Goal: Share content

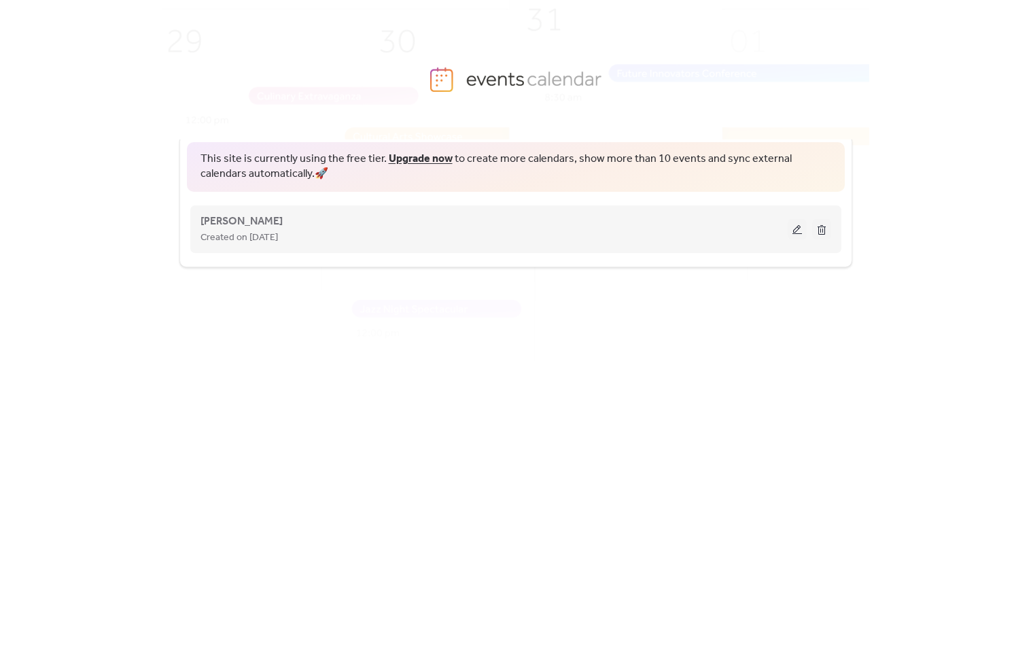
click at [322, 225] on div "[PERSON_NAME] Created on [DATE]" at bounding box center [494, 229] width 587 height 33
click at [796, 231] on button at bounding box center [797, 229] width 19 height 20
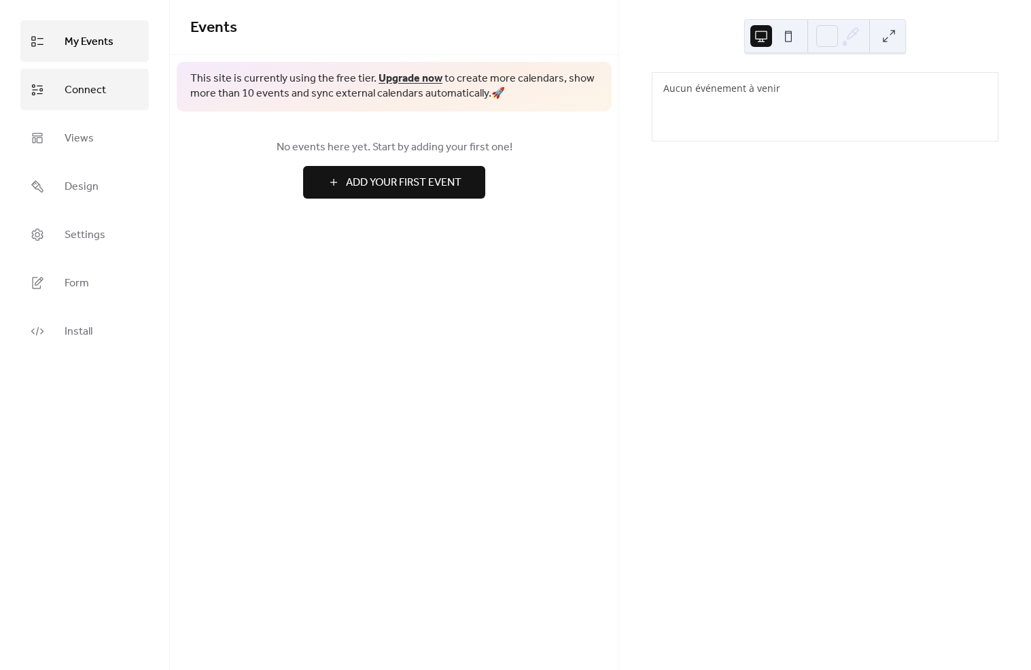
click at [111, 105] on link "Connect" at bounding box center [84, 89] width 129 height 41
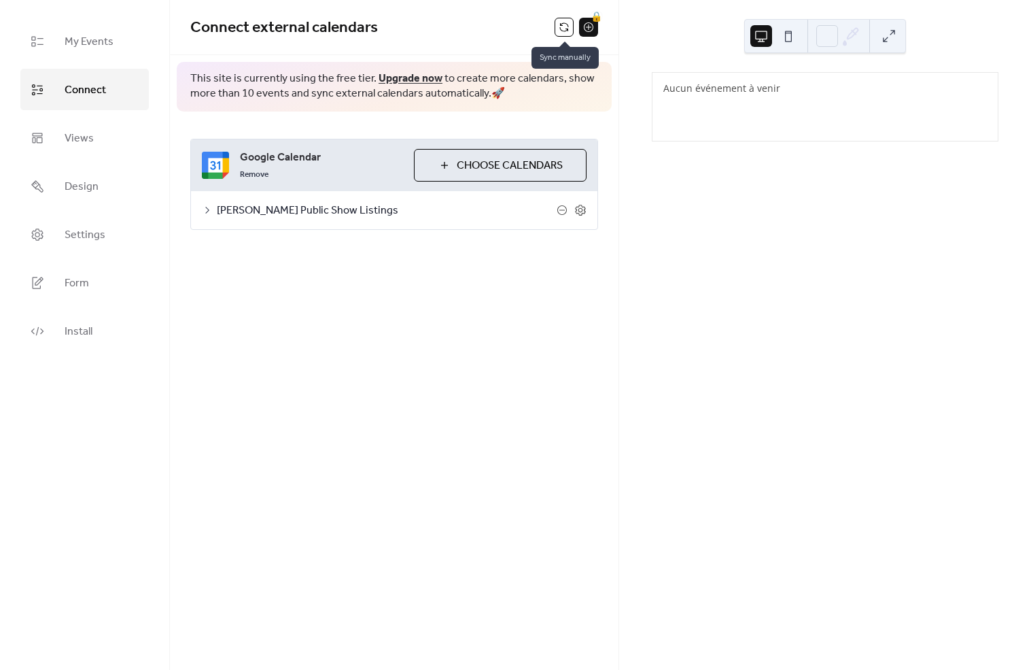
click at [566, 31] on button at bounding box center [564, 27] width 19 height 19
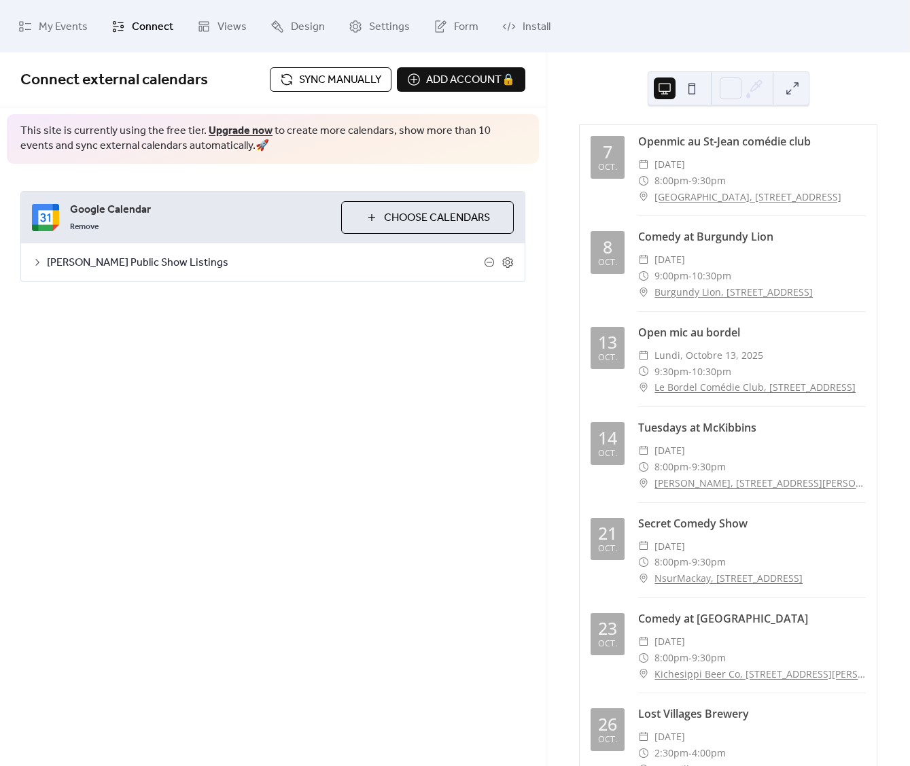
click at [706, 141] on div "Openmic au St-Jean comédie club" at bounding box center [752, 141] width 228 height 16
drag, startPoint x: 647, startPoint y: 143, endPoint x: 838, endPoint y: 152, distance: 191.3
click at [838, 152] on div "Openmic au St-Jean comédie club ​ [DATE] ​ 8:00pm - 9:30pm ​ [GEOGRAPHIC_DATA],…" at bounding box center [752, 174] width 228 height 83
copy div "Openmic au St-Jean comédie club"
drag, startPoint x: 776, startPoint y: 237, endPoint x: 636, endPoint y: 225, distance: 140.5
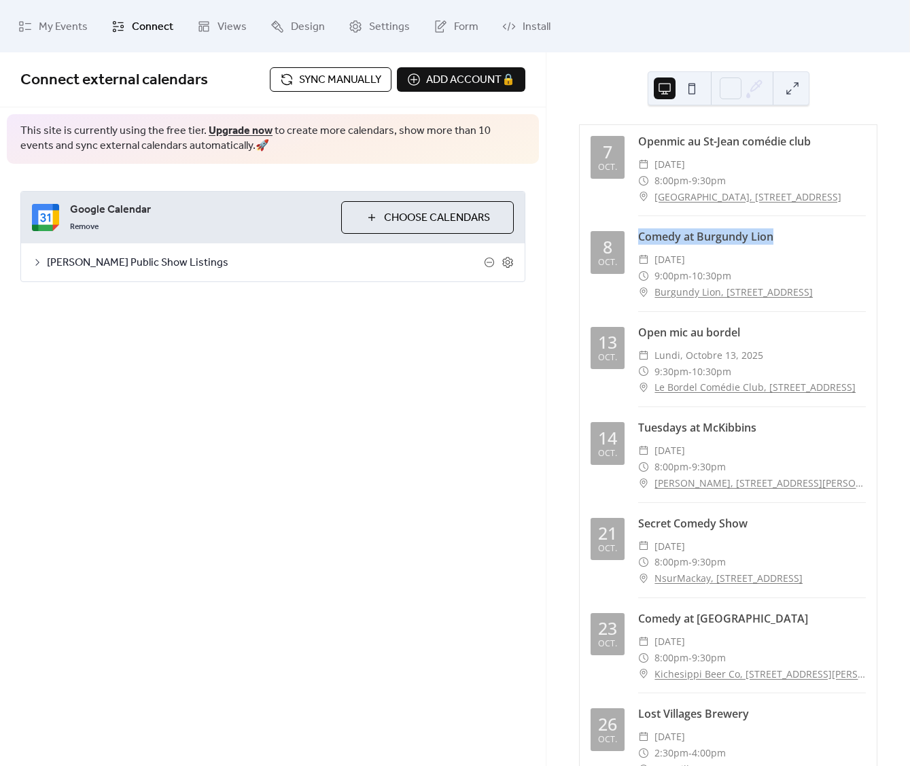
click at [636, 225] on div "[DATE] Openmic au St-Jean comédie club ​ [DATE] ​ 8:00pm - 9:30pm ​ [GEOGRAPHIC…" at bounding box center [728, 604] width 297 height 959
copy div "Comedy at Burgundy Lion"
